Goal: Task Accomplishment & Management: Complete application form

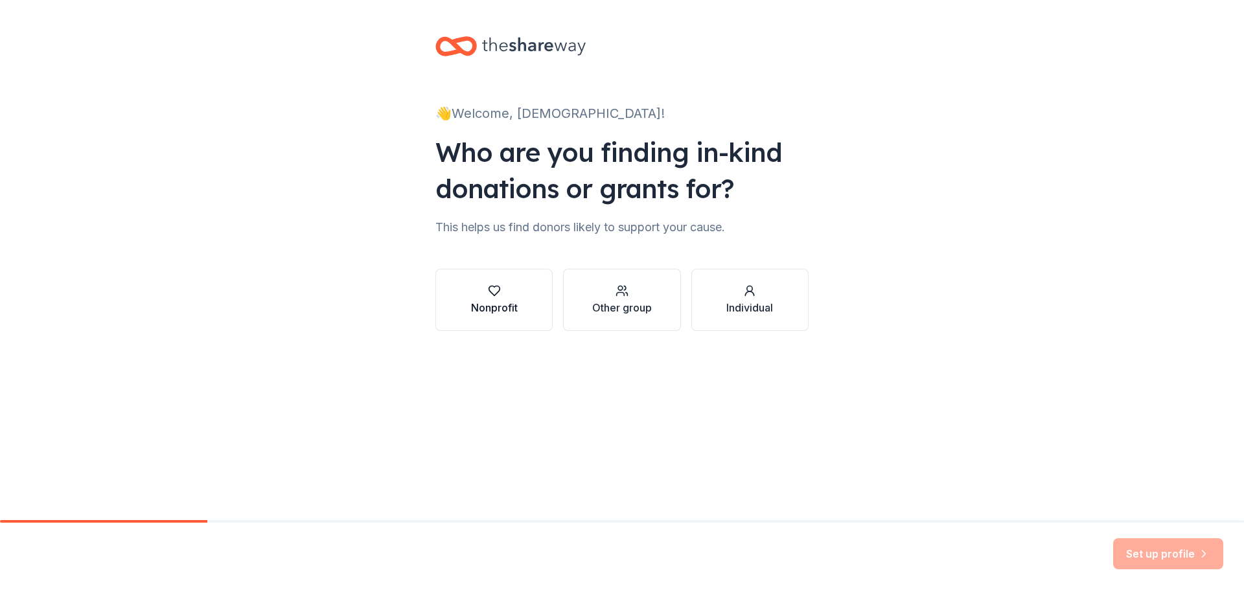
click at [489, 295] on icon "button" at bounding box center [494, 290] width 13 height 13
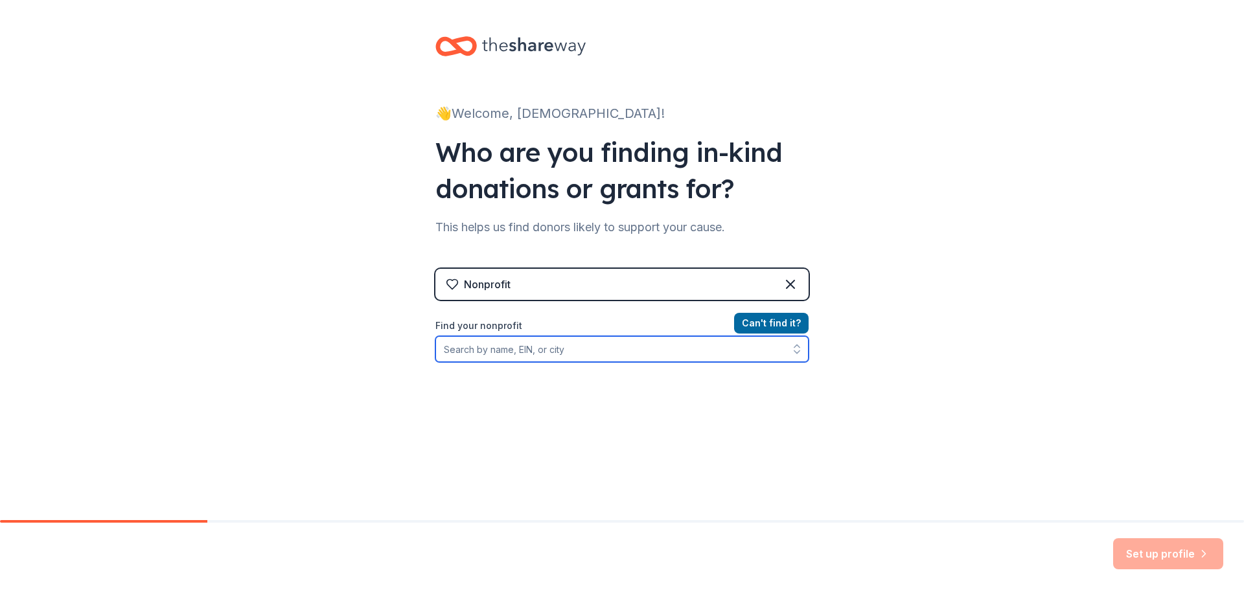
click at [468, 351] on input "Find your nonprofit" at bounding box center [621, 349] width 373 height 26
type input "421385979"
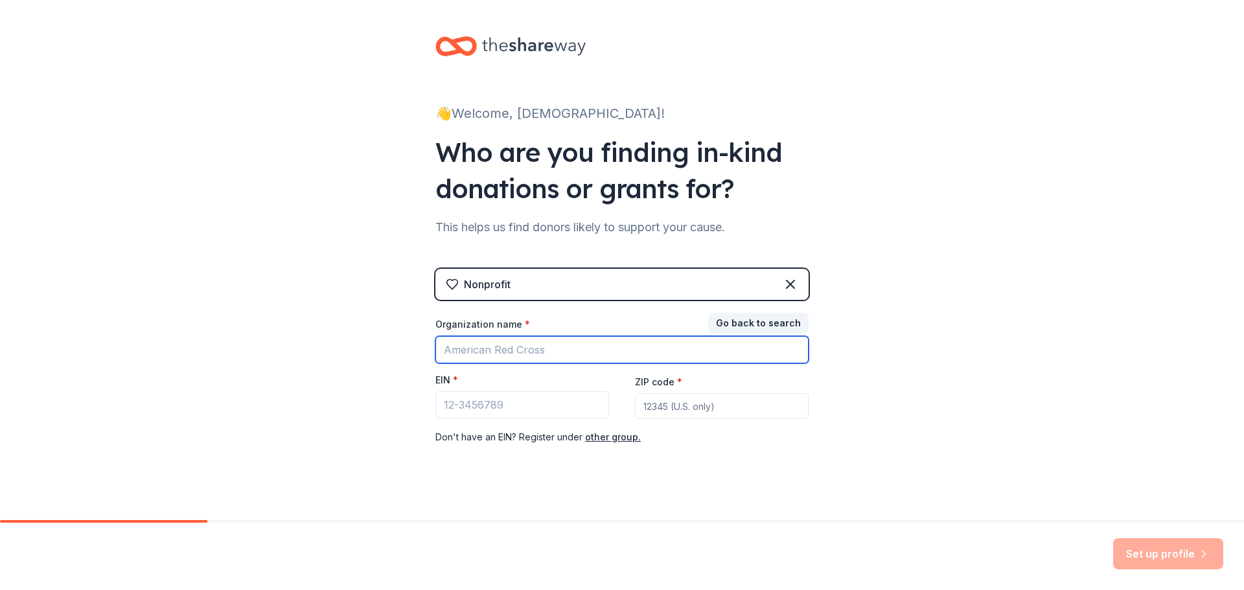
click at [474, 351] on input "Organization name *" at bounding box center [621, 349] width 373 height 27
type input "[DEMOGRAPHIC_DATA]"
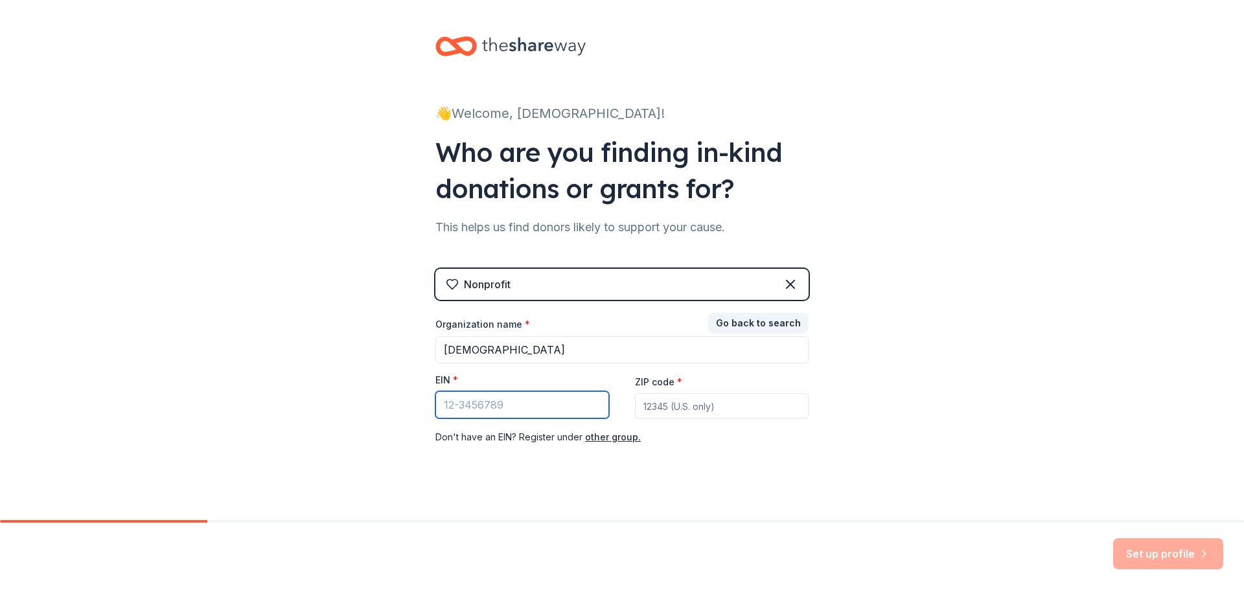
click at [506, 408] on input "EIN *" at bounding box center [522, 404] width 174 height 27
type input "[US_EMPLOYER_IDENTIFICATION_NUMBER]"
click at [643, 405] on input "ZIP code *" at bounding box center [722, 406] width 174 height 26
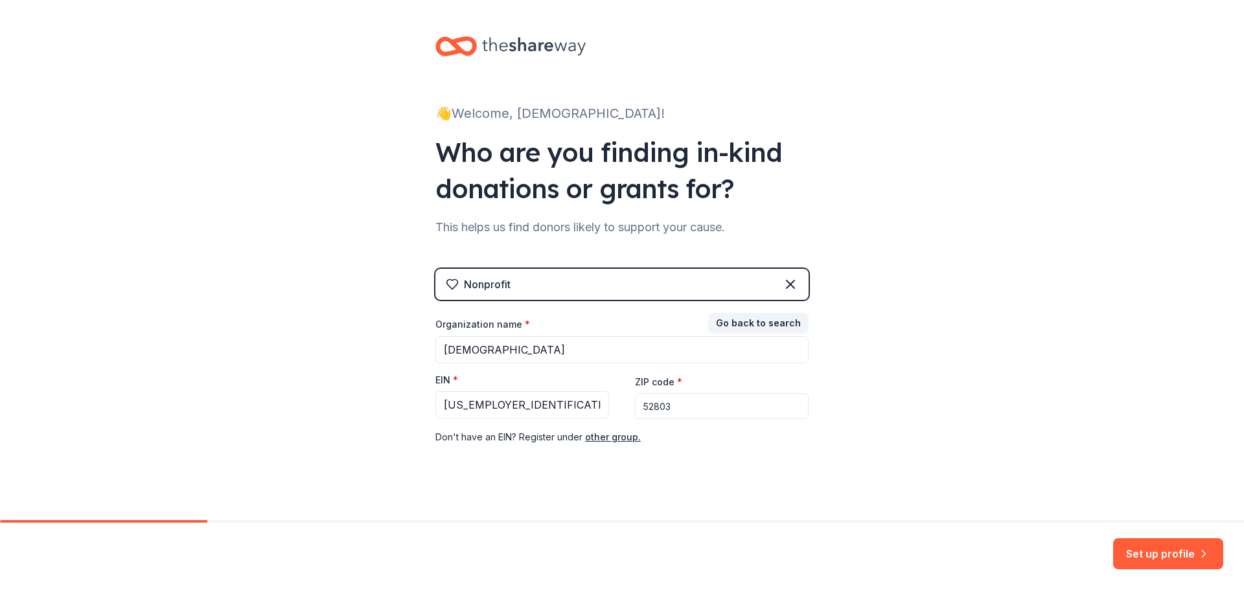
type input "52803"
click at [868, 416] on div "👋 Welcome, [DEMOGRAPHIC_DATA]! Who are you finding in-kind donations or grants …" at bounding box center [622, 266] width 1244 height 533
click at [1153, 554] on button "Set up profile" at bounding box center [1168, 553] width 110 height 31
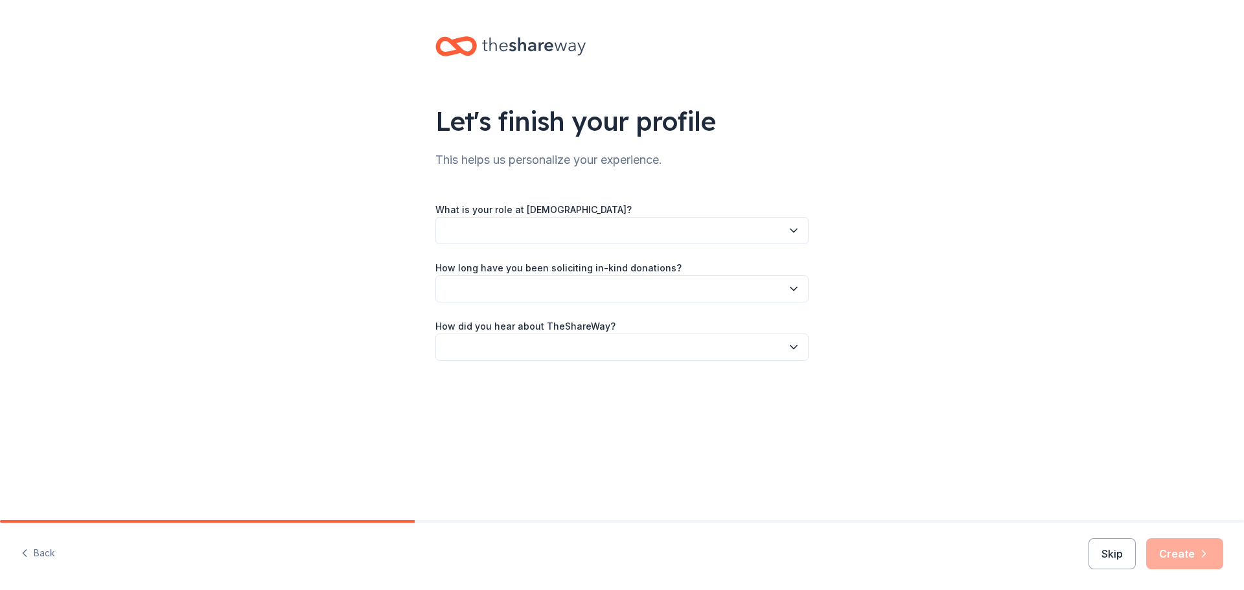
click at [791, 231] on icon "button" at bounding box center [793, 230] width 13 height 13
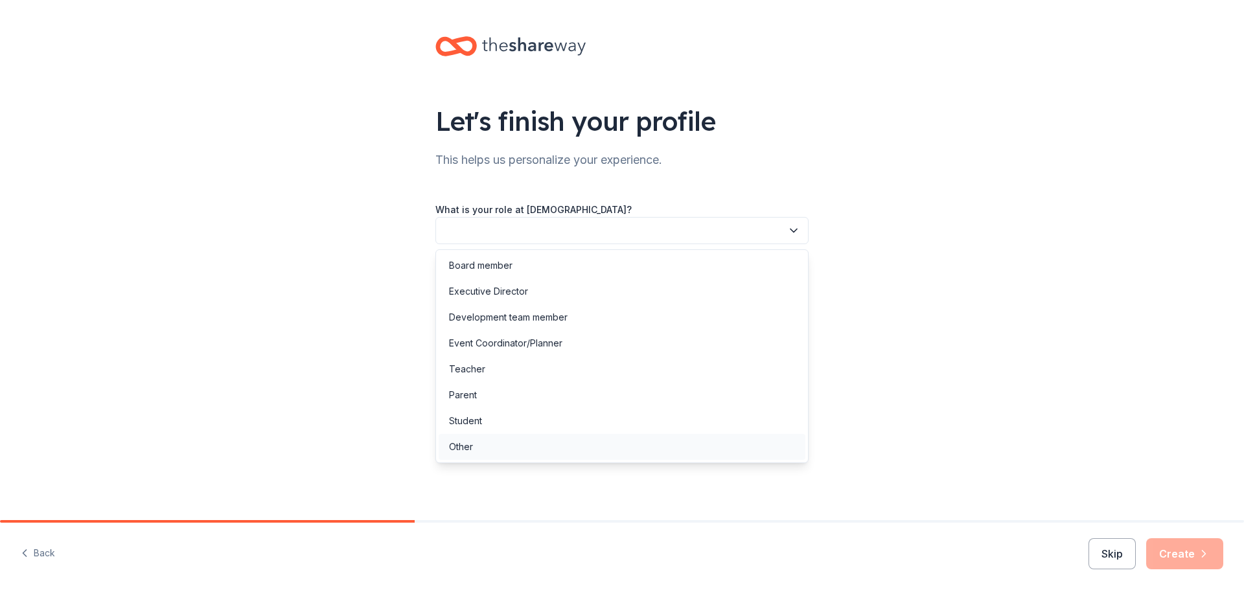
click at [450, 445] on div "Other" at bounding box center [461, 447] width 24 height 16
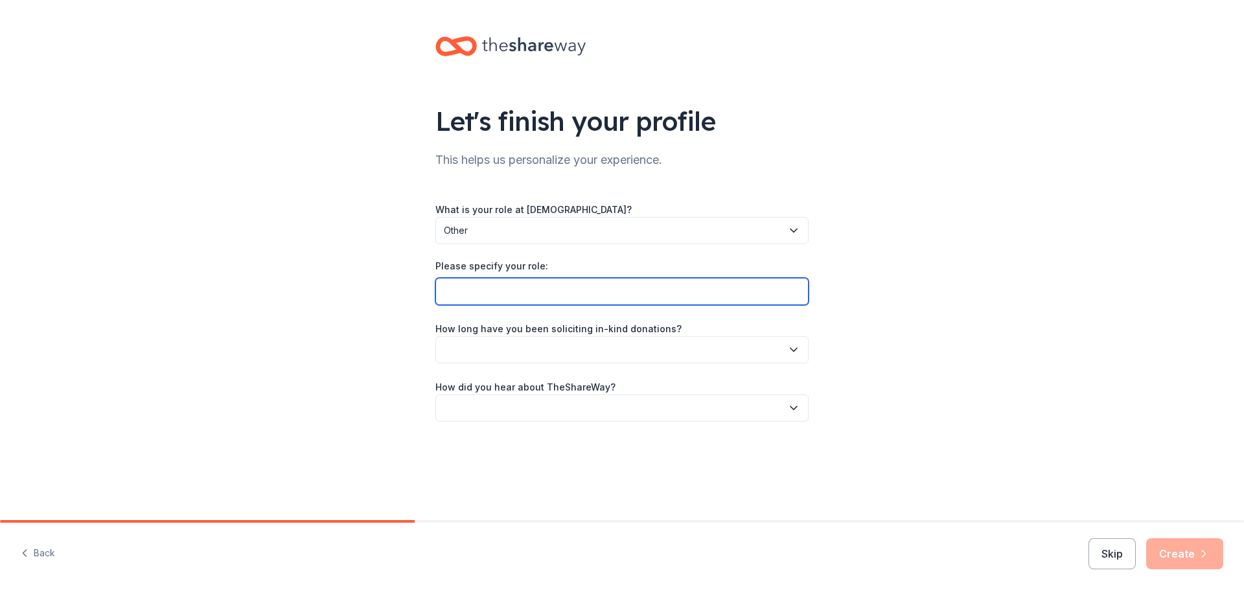
click at [461, 292] on input "Please specify your role:" at bounding box center [621, 291] width 373 height 27
type input "Treasurer"
click at [794, 346] on icon "button" at bounding box center [793, 349] width 13 height 13
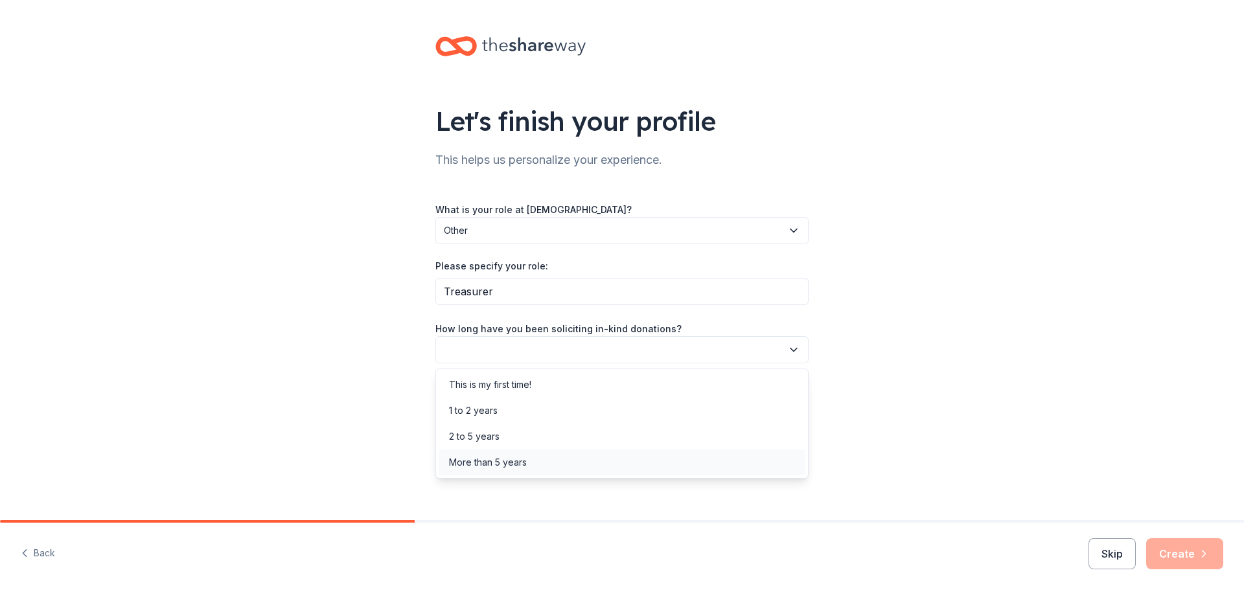
click at [535, 460] on div "More than 5 years" at bounding box center [622, 463] width 367 height 26
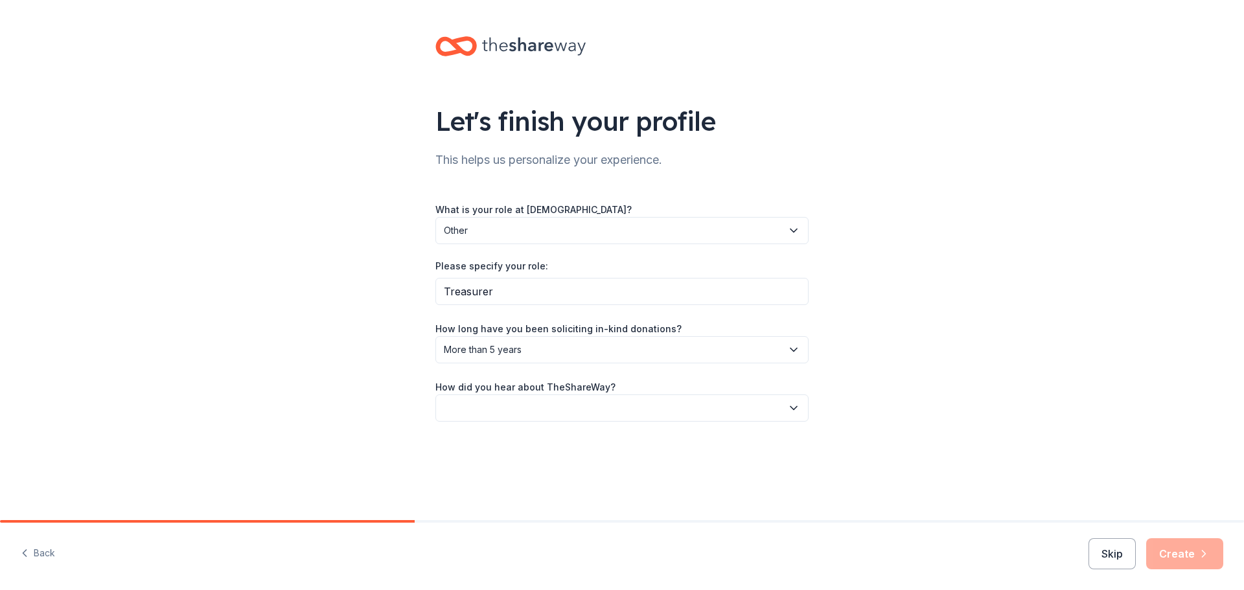
click at [795, 405] on icon "button" at bounding box center [793, 408] width 13 height 13
click at [508, 446] on div "Friend or colleague" at bounding box center [491, 443] width 84 height 16
click at [1179, 549] on button "Create" at bounding box center [1184, 553] width 77 height 31
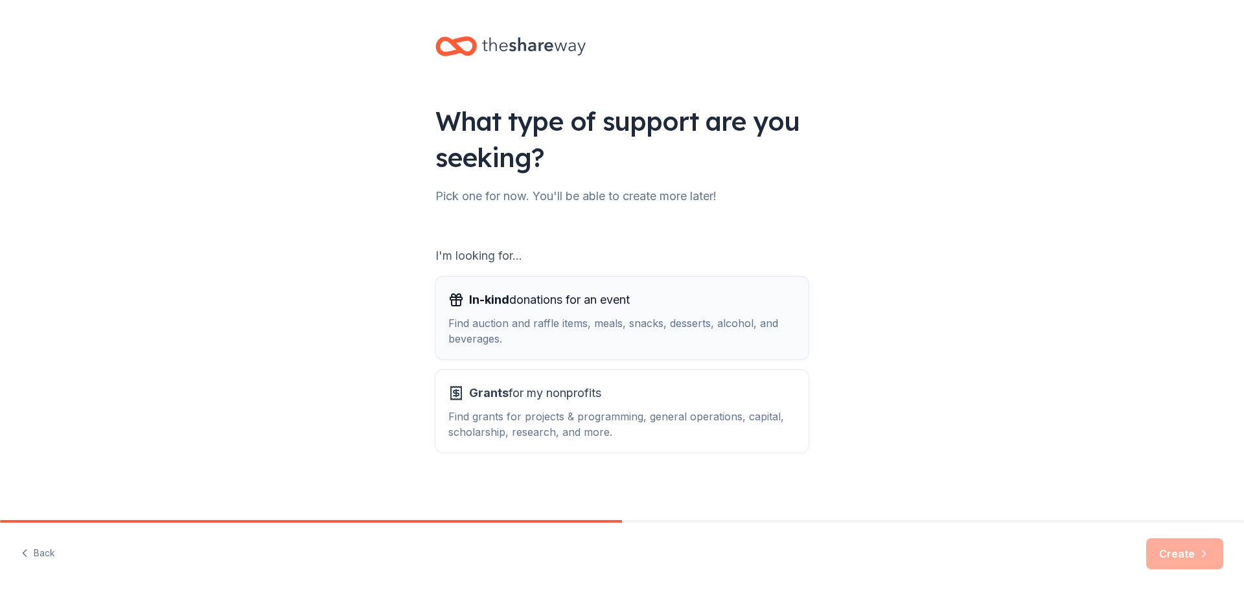
click at [514, 326] on div "Find auction and raffle items, meals, snacks, desserts, alcohol, and beverages." at bounding box center [621, 331] width 347 height 31
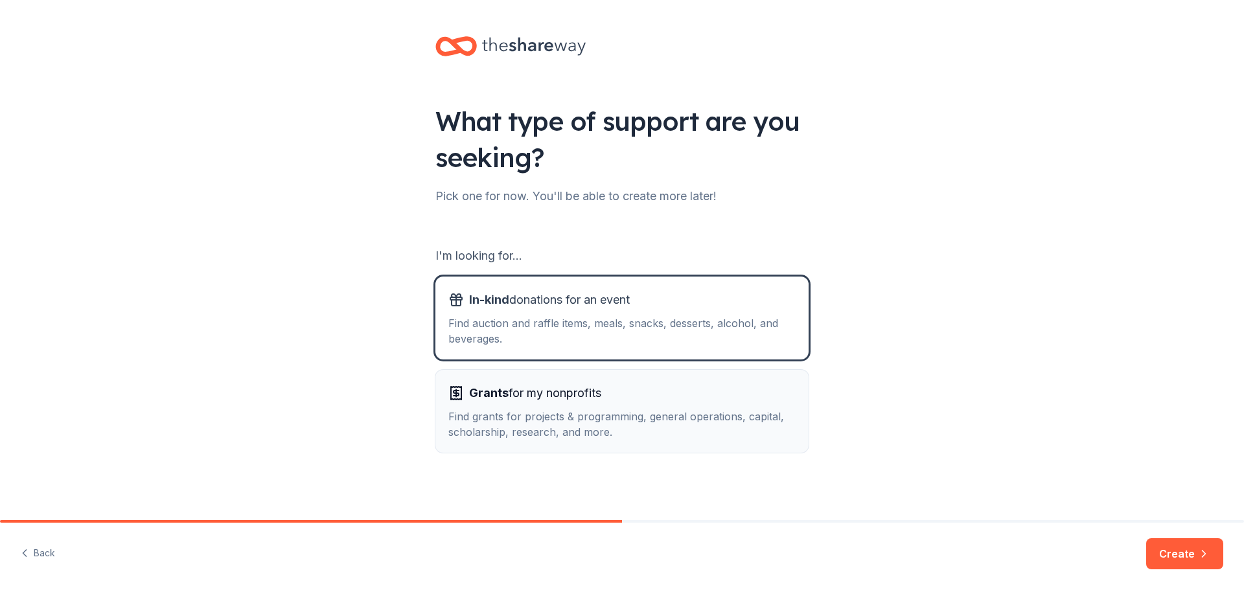
click at [535, 413] on div "Find grants for projects & programming, general operations, capital, scholarshi…" at bounding box center [621, 424] width 347 height 31
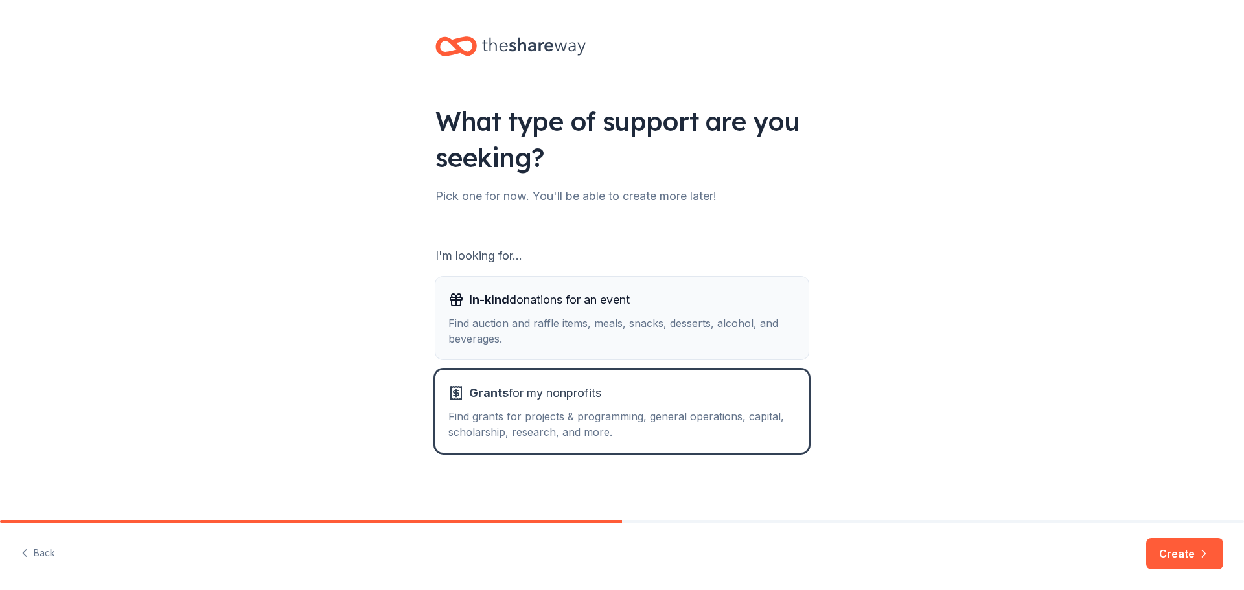
click at [553, 329] on div "Find auction and raffle items, meals, snacks, desserts, alcohol, and beverages." at bounding box center [621, 331] width 347 height 31
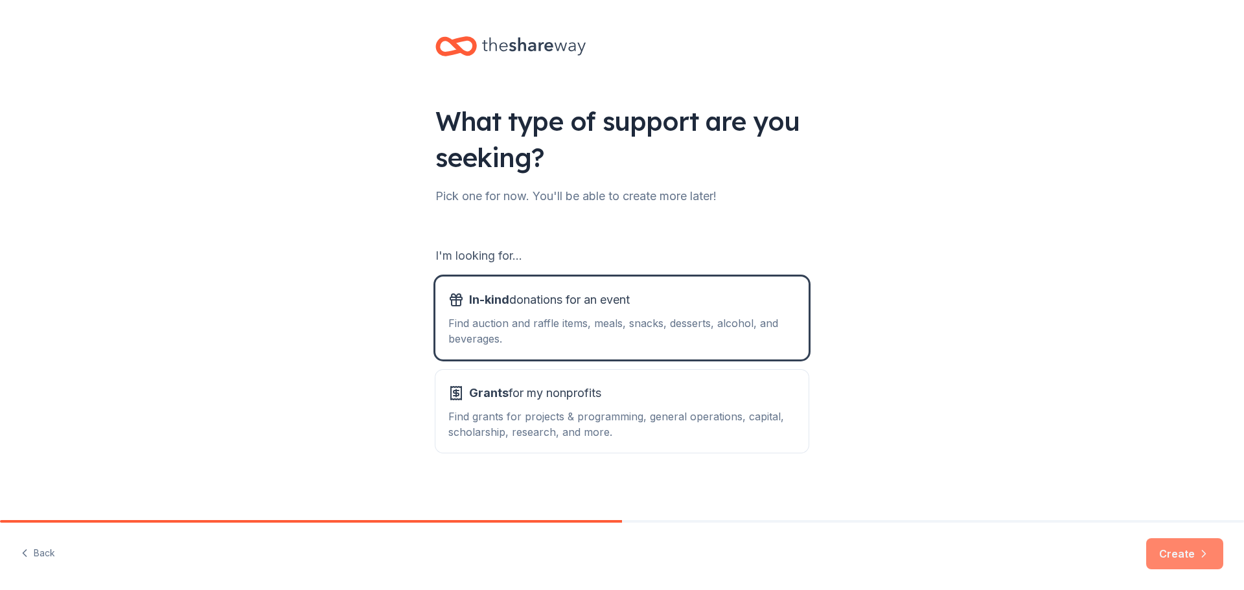
click at [1184, 561] on button "Create" at bounding box center [1184, 553] width 77 height 31
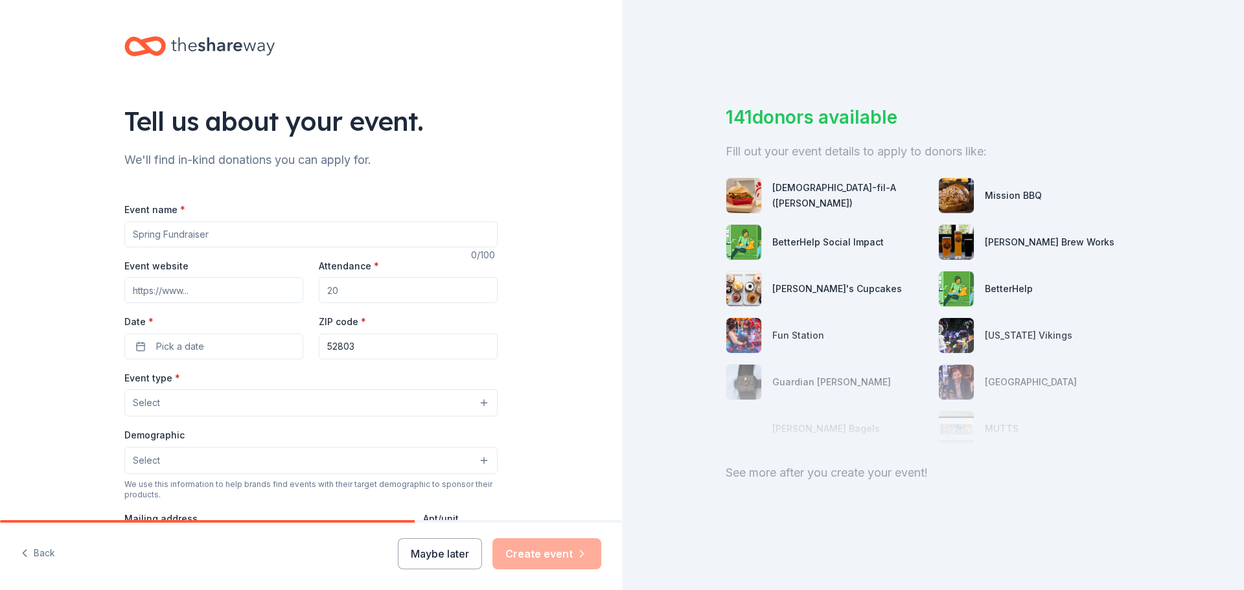
click at [211, 231] on input "Event name *" at bounding box center [310, 235] width 373 height 26
type input "Holiday Fundraiser"
type input "50"
click at [142, 351] on button "Pick a date" at bounding box center [213, 347] width 179 height 26
click at [282, 377] on button "Go to next month" at bounding box center [279, 381] width 18 height 18
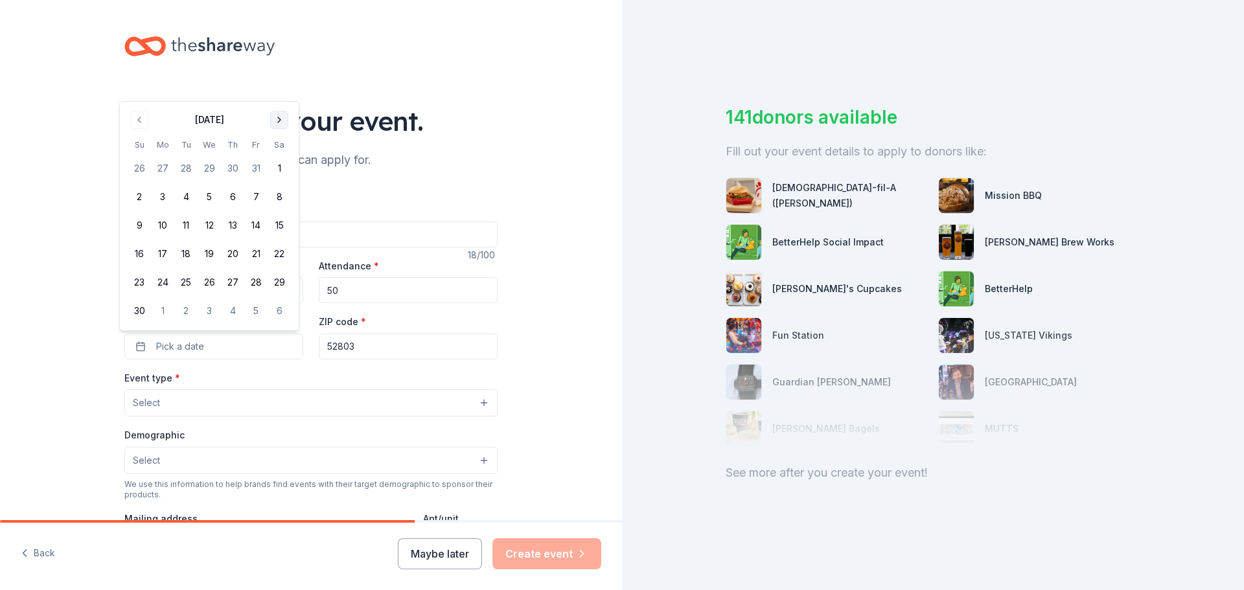
click at [276, 118] on button "Go to next month" at bounding box center [279, 120] width 18 height 18
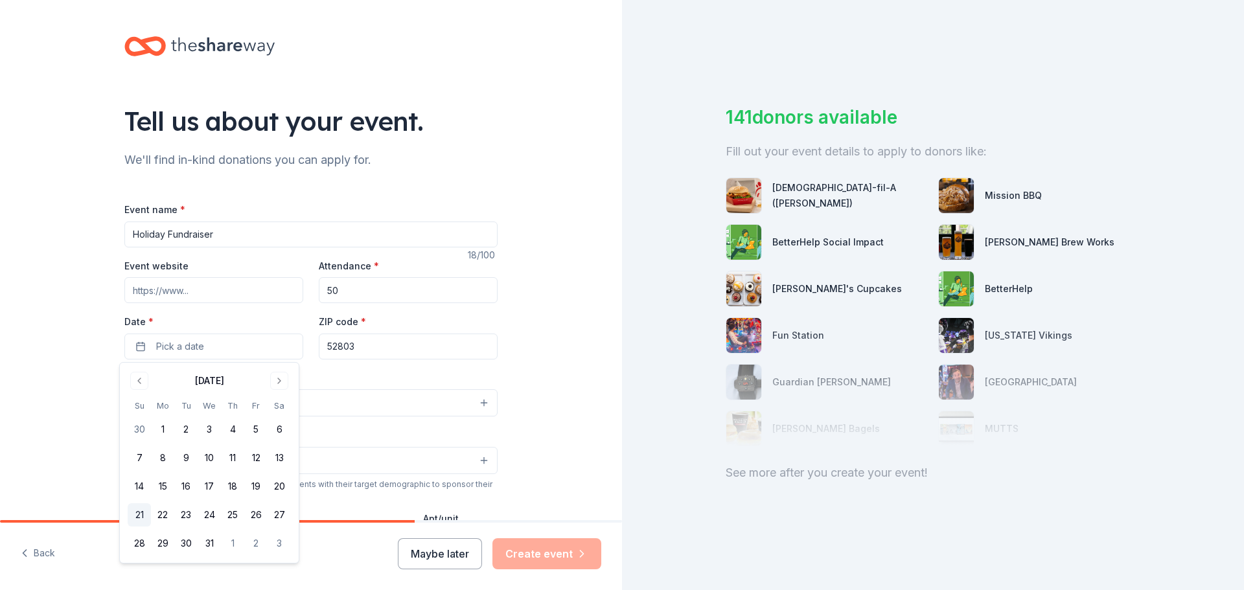
click at [140, 513] on button "21" at bounding box center [139, 514] width 23 height 23
click at [568, 353] on div "Tell us about your event. We'll find in-kind donations you can apply for. Event…" at bounding box center [311, 431] width 622 height 862
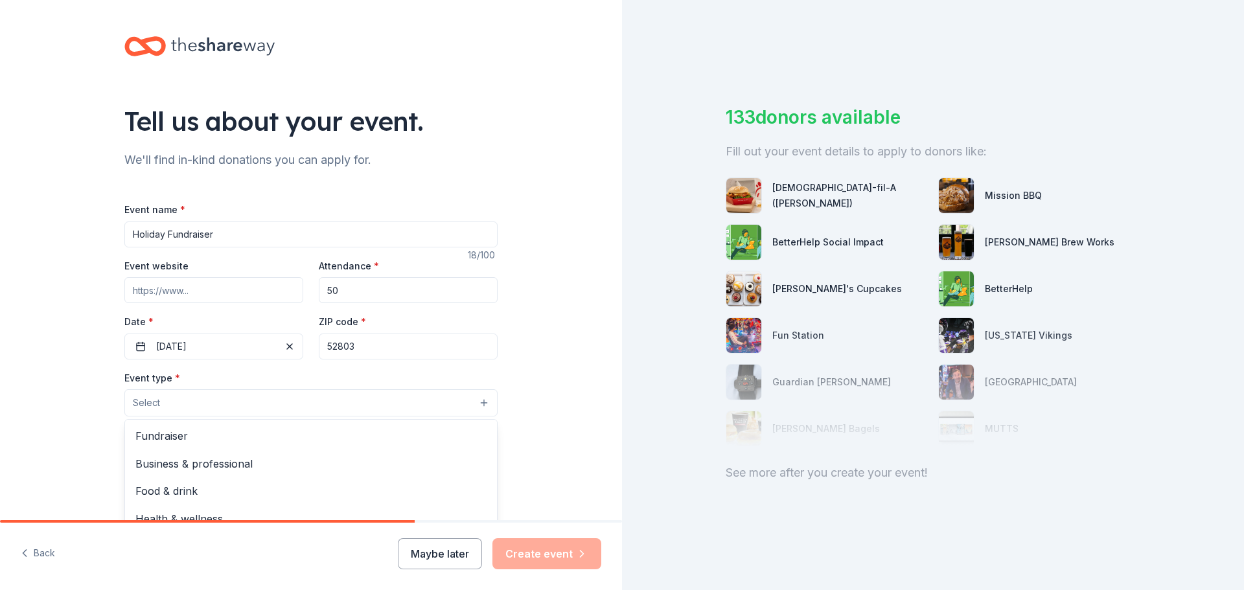
click at [293, 402] on button "Select" at bounding box center [310, 402] width 373 height 27
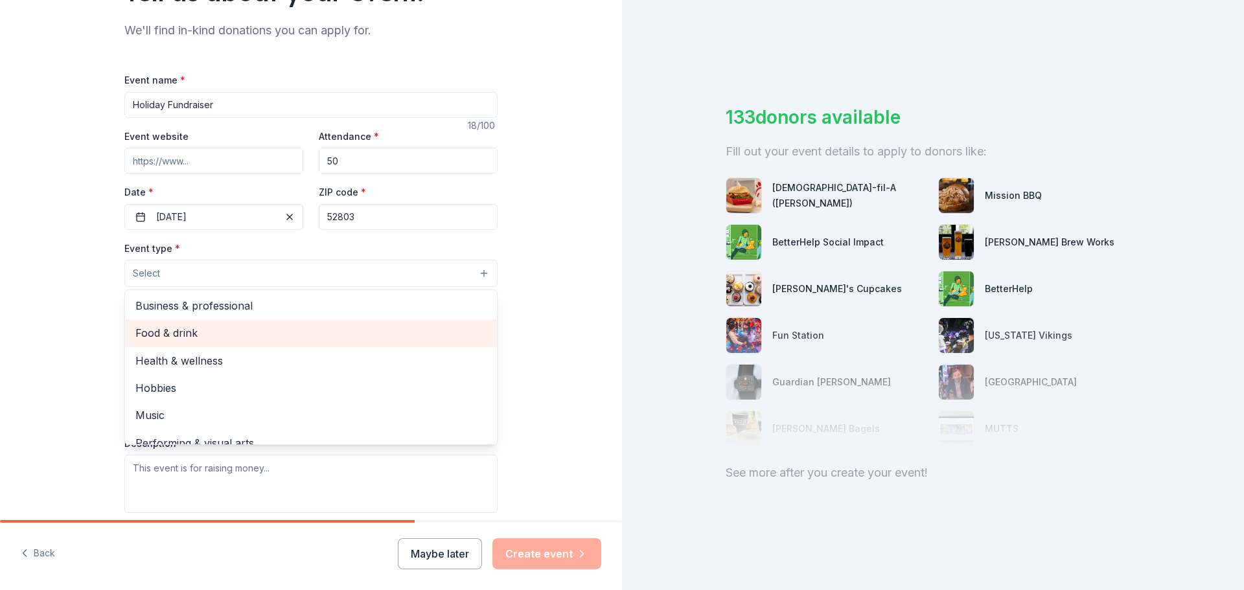
scroll to position [43, 0]
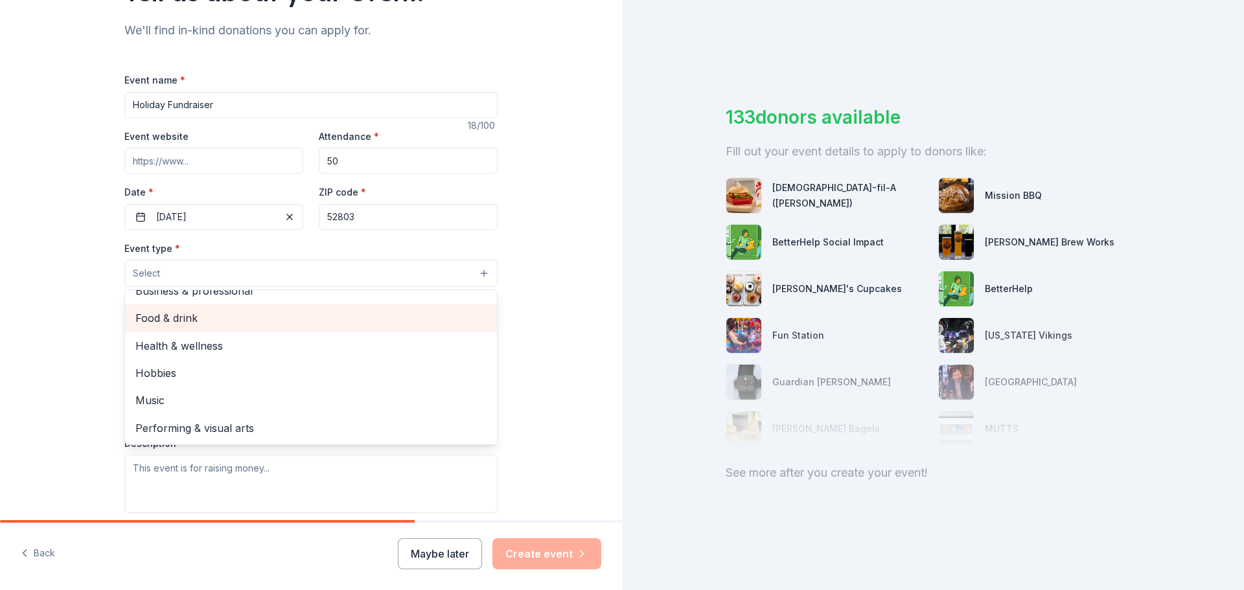
click at [213, 318] on span "Food & drink" at bounding box center [310, 318] width 351 height 17
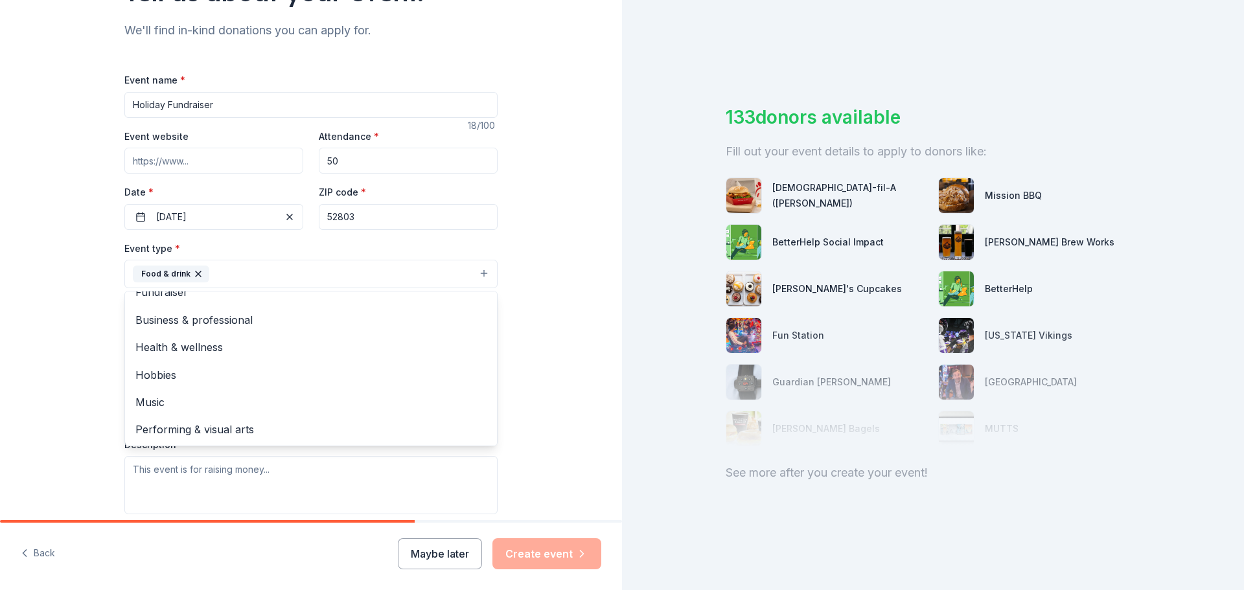
click at [533, 341] on div "Tell us about your event. We'll find in-kind donations you can apply for. Event…" at bounding box center [311, 302] width 622 height 864
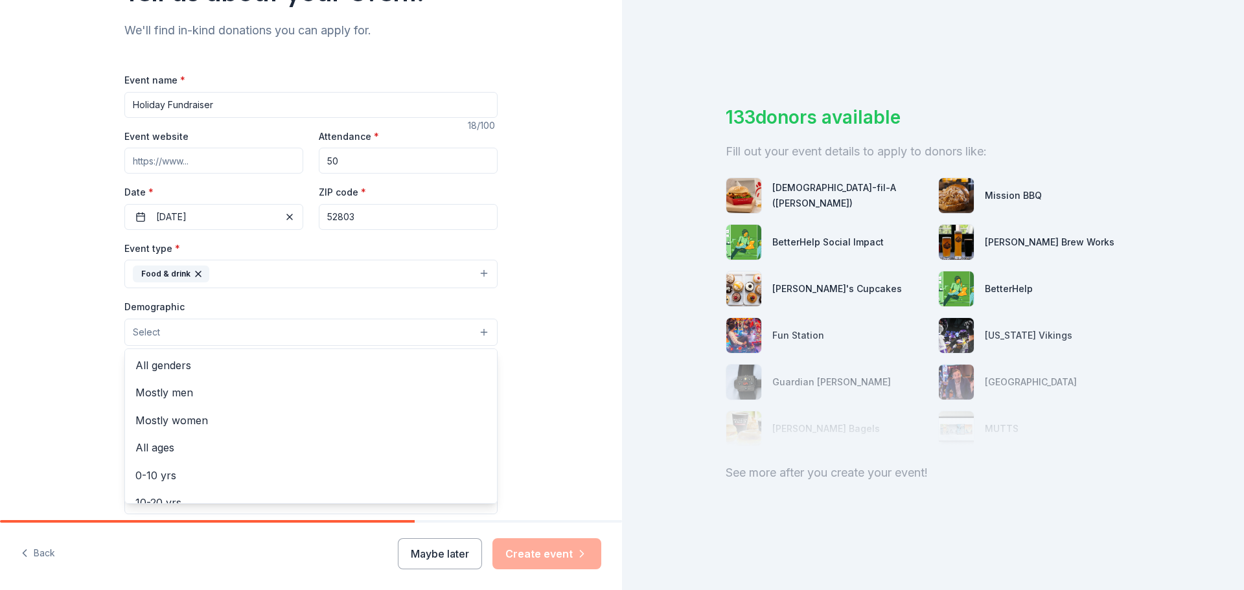
click at [312, 336] on button "Select" at bounding box center [310, 332] width 373 height 27
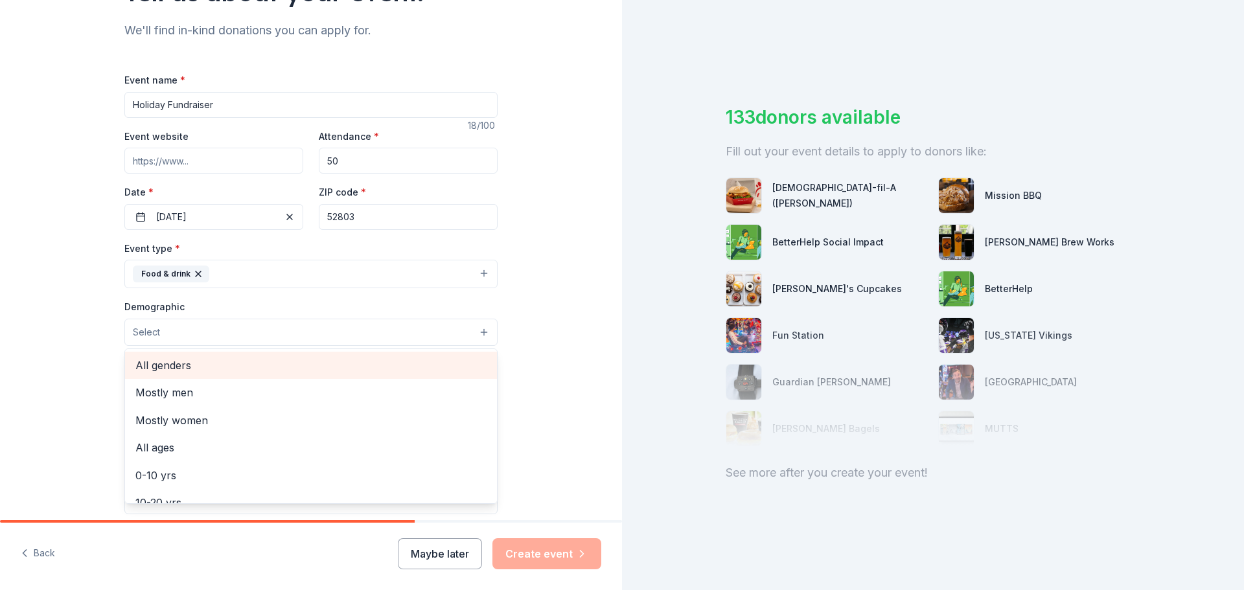
click at [238, 369] on span "All genders" at bounding box center [310, 365] width 351 height 17
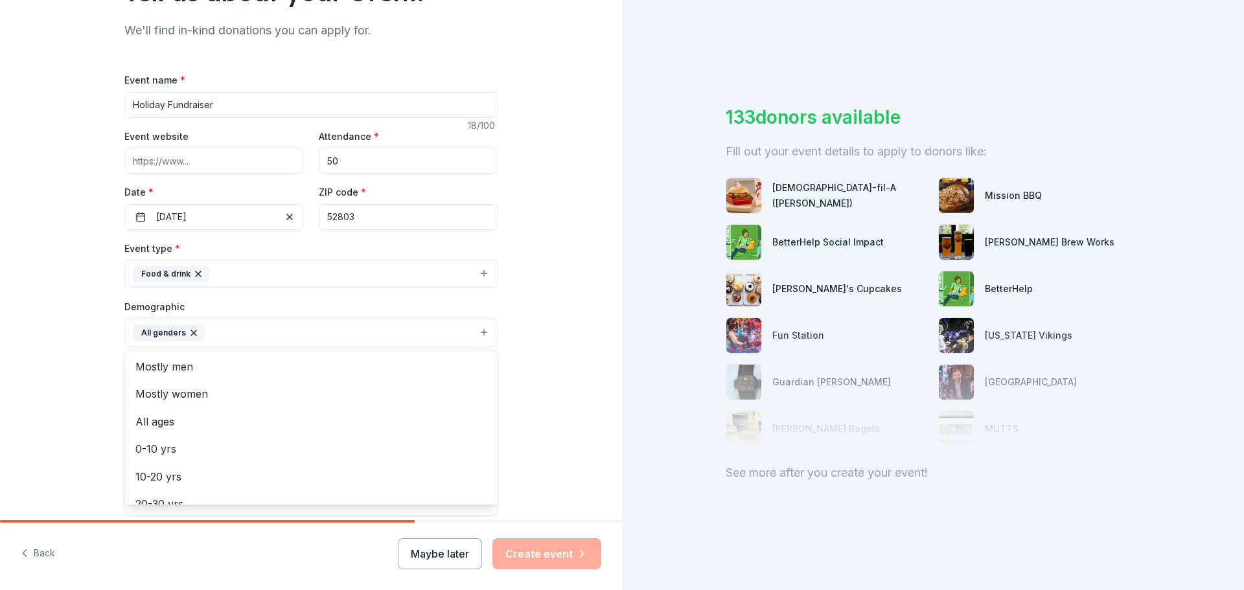
click at [517, 351] on div "Tell us about your event. We'll find in-kind donations you can apply for. Event…" at bounding box center [311, 302] width 622 height 865
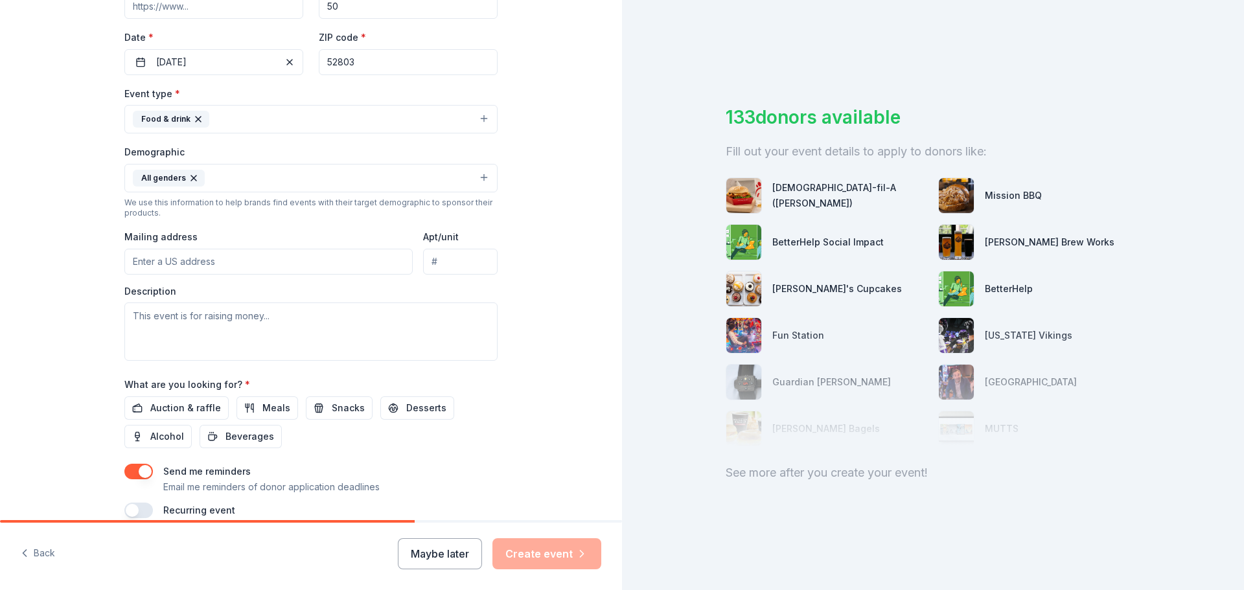
scroll to position [324, 0]
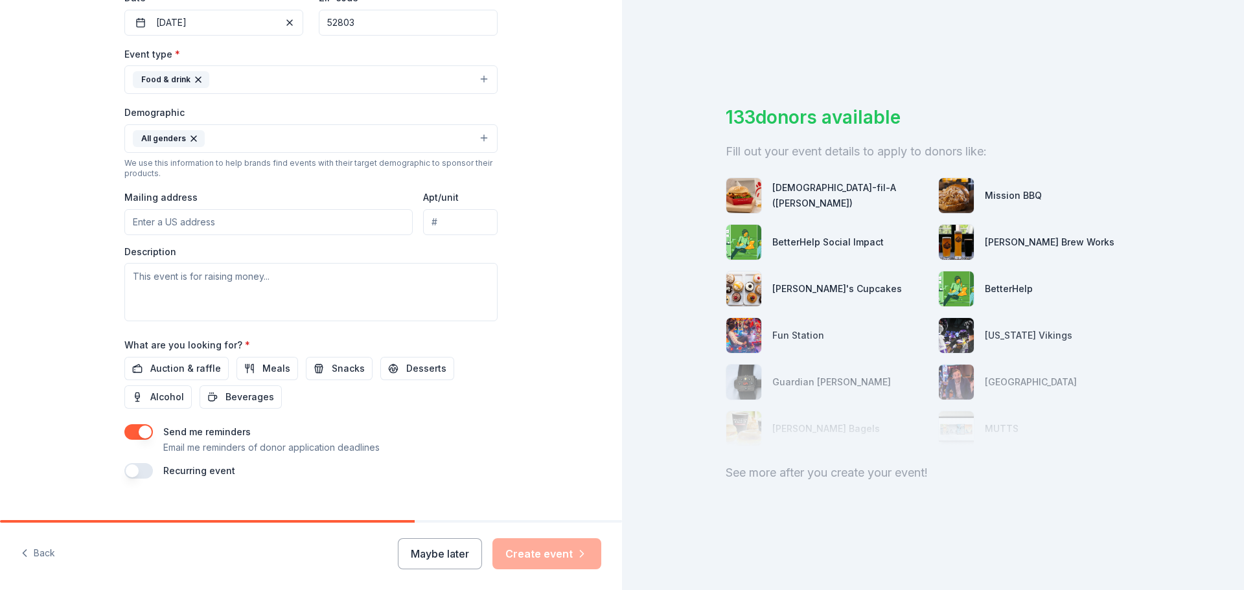
click at [218, 219] on input "Mailing address" at bounding box center [268, 222] width 288 height 26
type input "1234 [PERSON_NAME] St"
click at [268, 373] on span "Meals" at bounding box center [276, 369] width 28 height 16
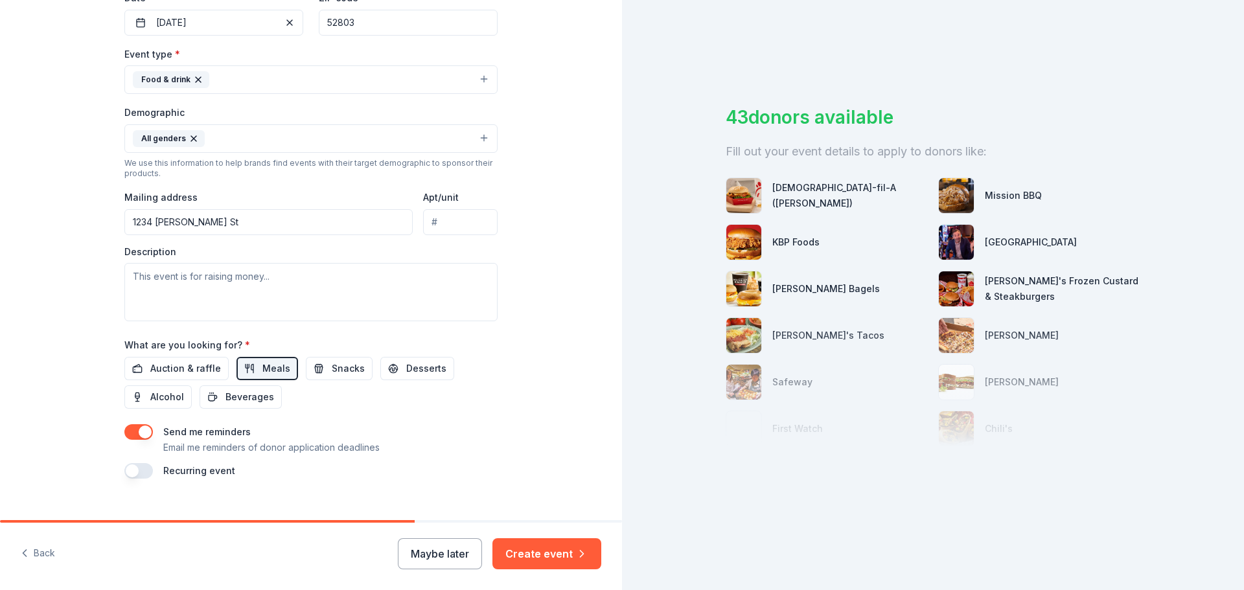
click at [133, 473] on button "button" at bounding box center [138, 471] width 29 height 16
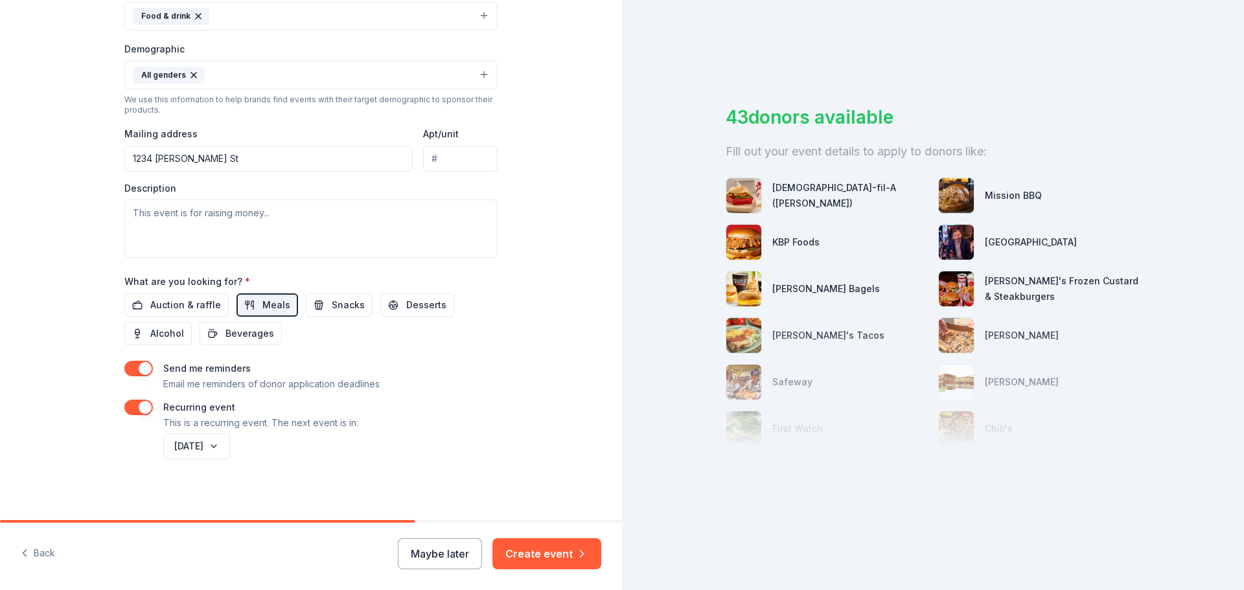
scroll to position [391, 0]
click at [533, 549] on button "Create event" at bounding box center [546, 553] width 109 height 31
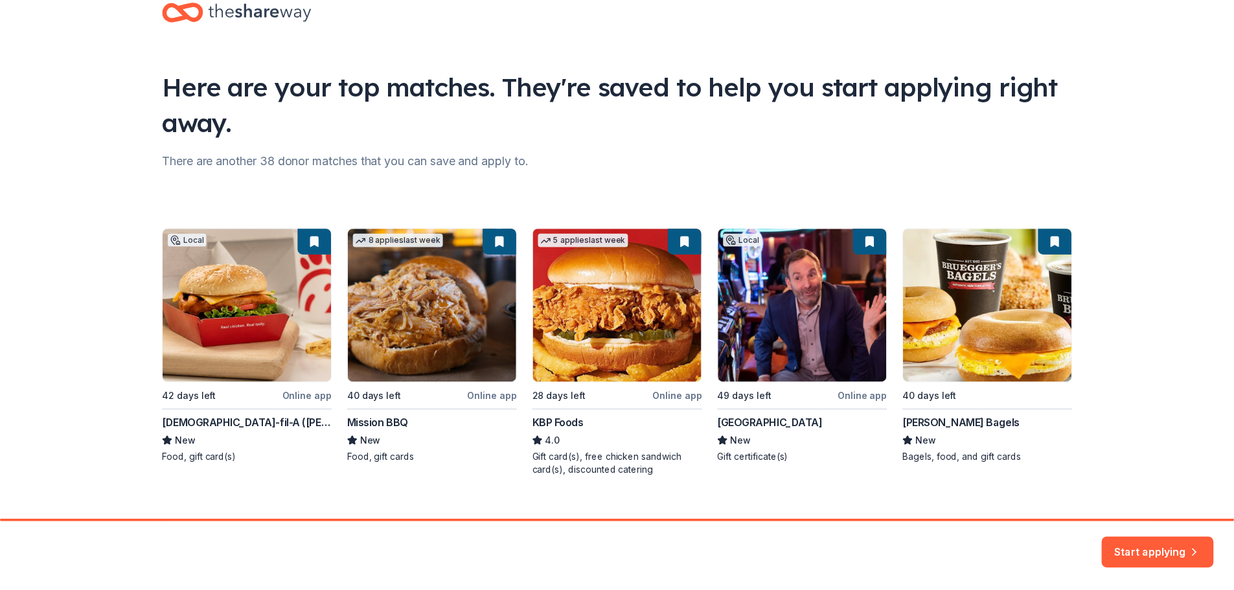
scroll to position [56, 0]
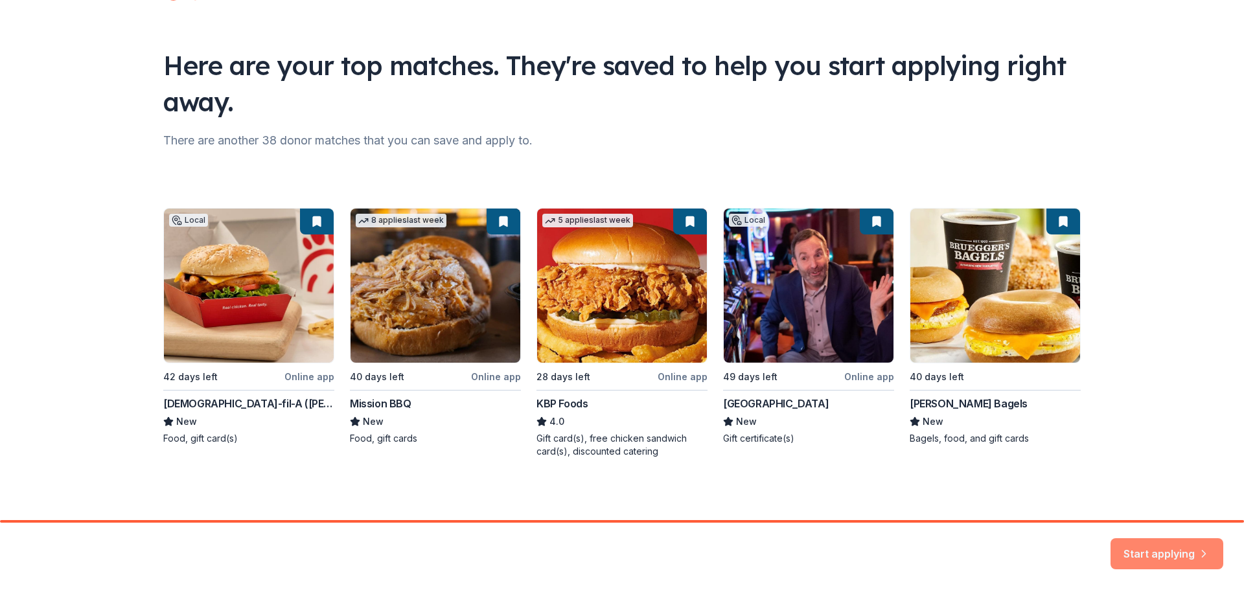
click at [1163, 545] on button "Start applying" at bounding box center [1167, 546] width 113 height 31
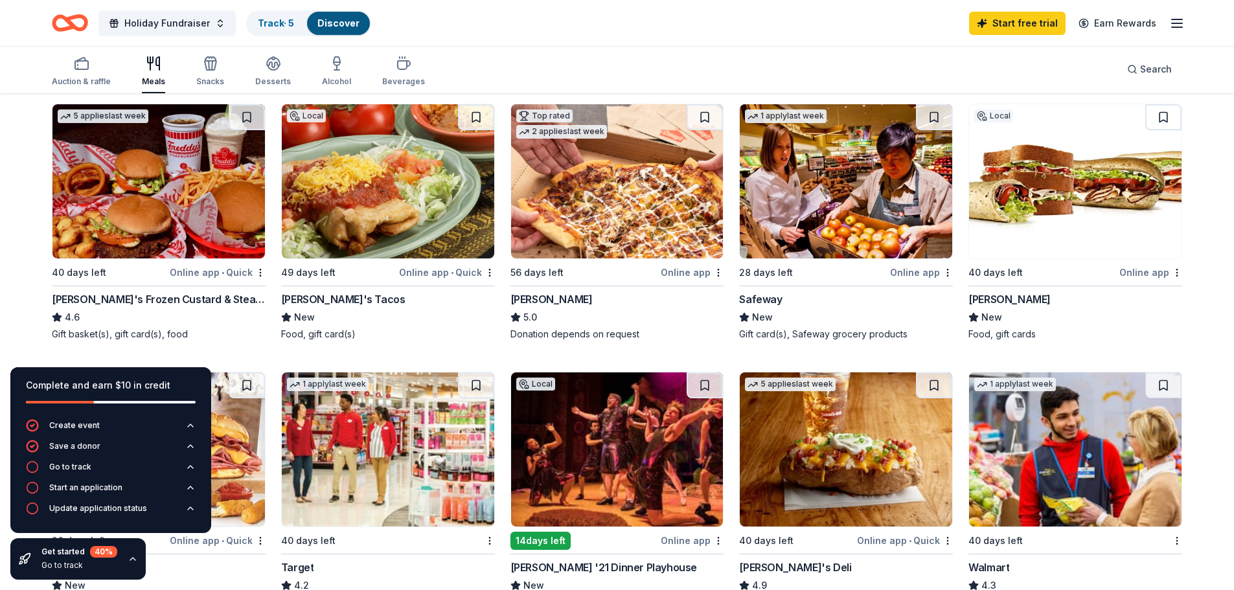
scroll to position [389, 0]
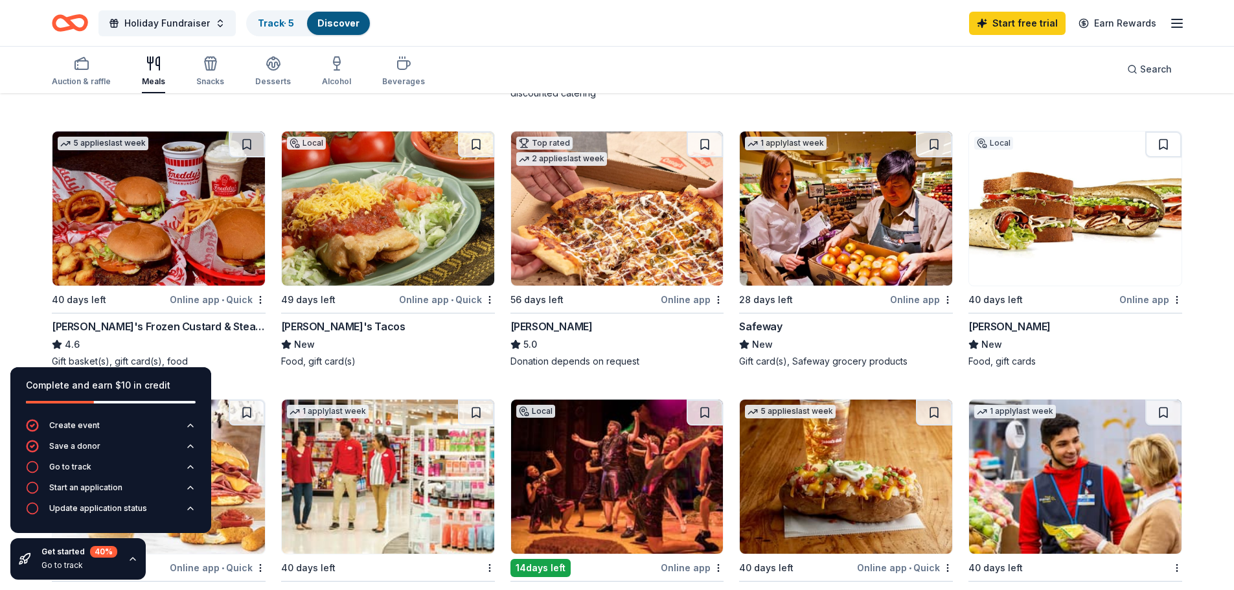
click at [908, 297] on div "Online app" at bounding box center [921, 300] width 63 height 16
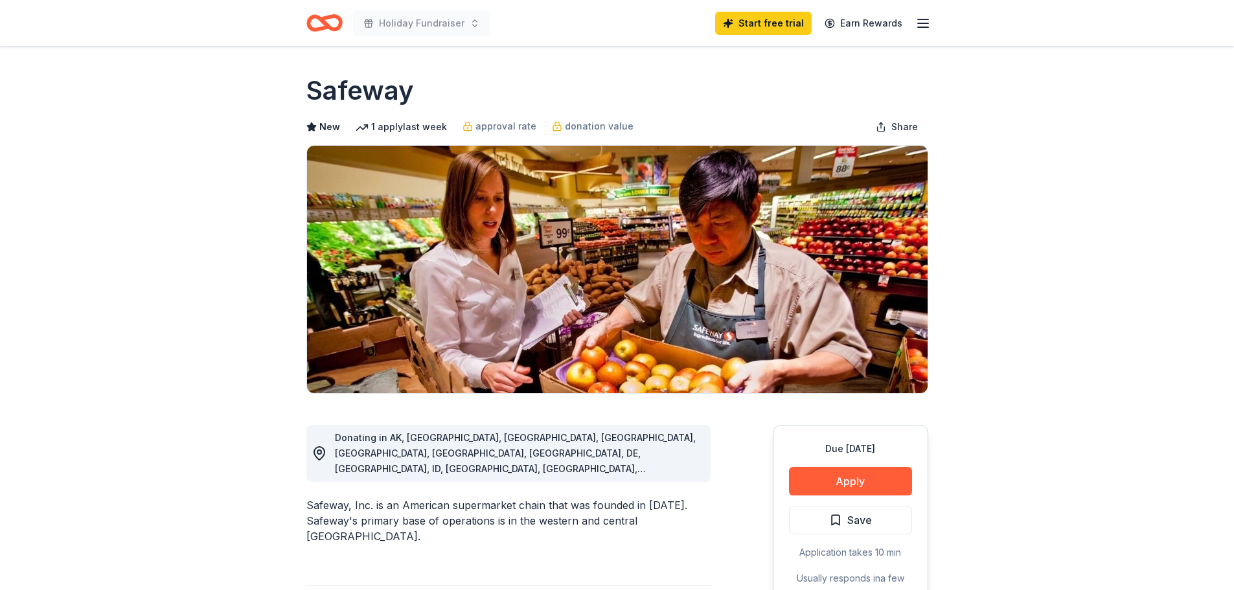
click at [588, 439] on span "Donating in AK, AZ, AR, CA, CO, CT, DC, DE, HI, ID, IL, IN, IA, LA, MA, ME, MD,…" at bounding box center [515, 515] width 361 height 167
click at [857, 481] on button "Apply" at bounding box center [850, 481] width 123 height 29
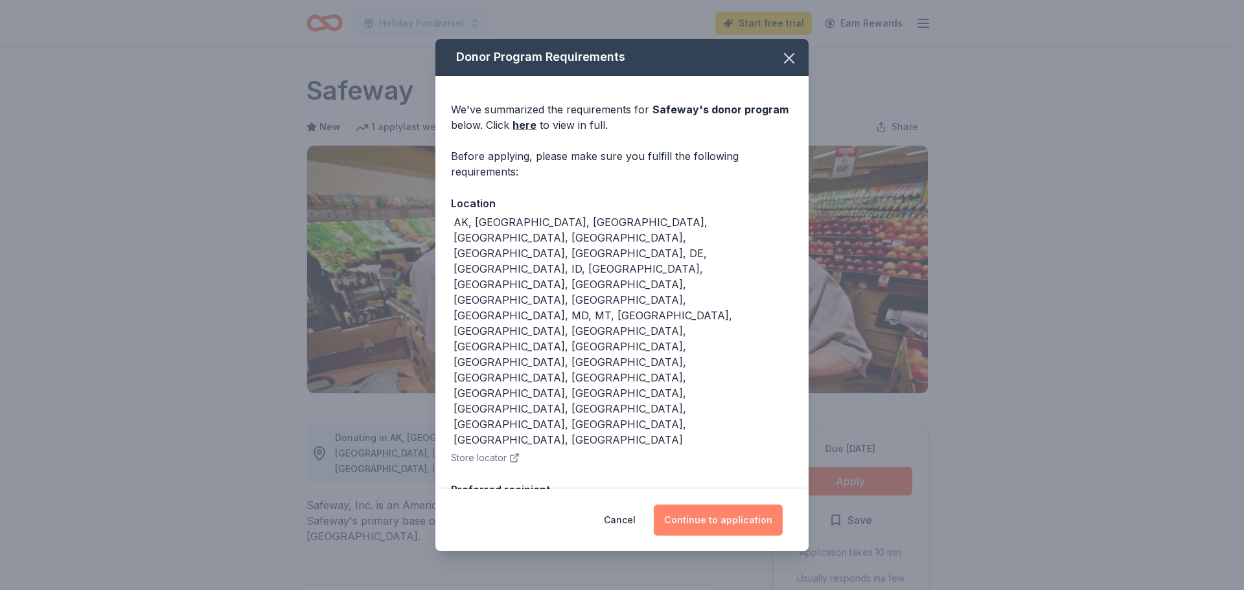
click at [734, 521] on button "Continue to application" at bounding box center [718, 520] width 129 height 31
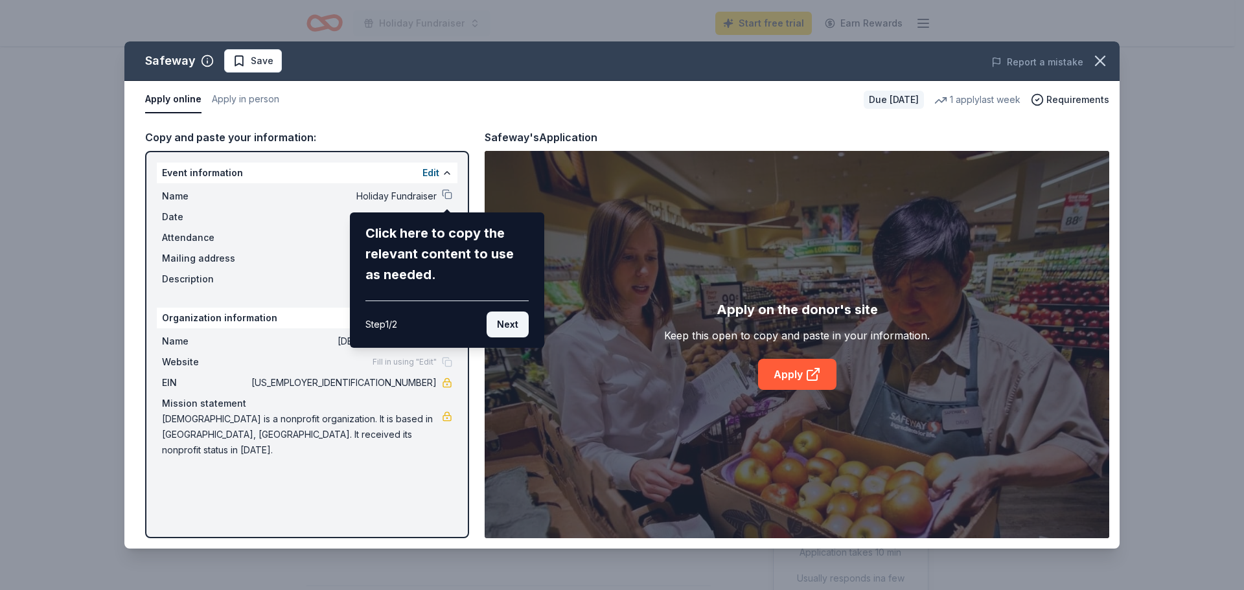
click at [507, 321] on button "Next" at bounding box center [508, 325] width 42 height 26
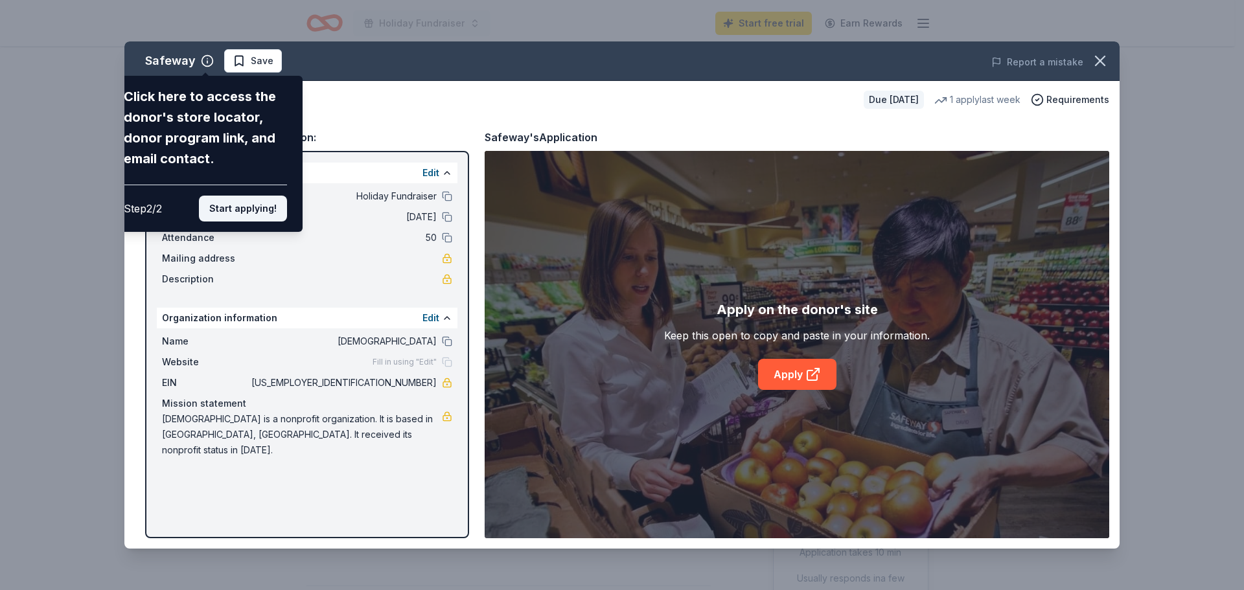
click at [265, 209] on button "Start applying!" at bounding box center [243, 209] width 88 height 26
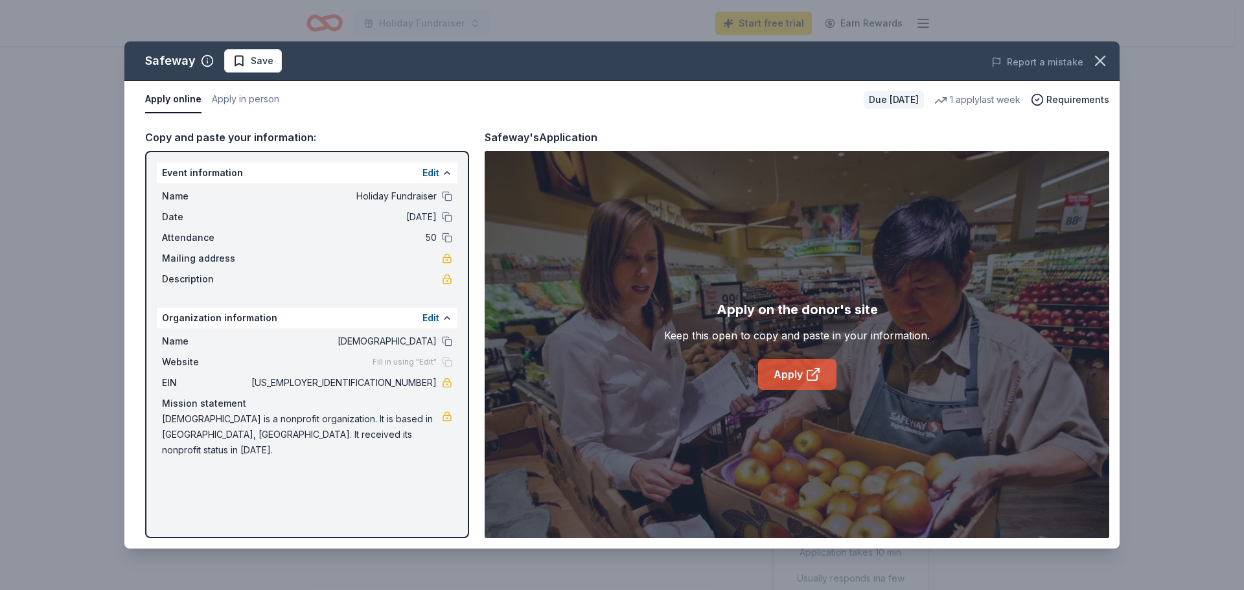
click at [785, 374] on link "Apply" at bounding box center [797, 374] width 78 height 31
